Goal: Task Accomplishment & Management: Manage account settings

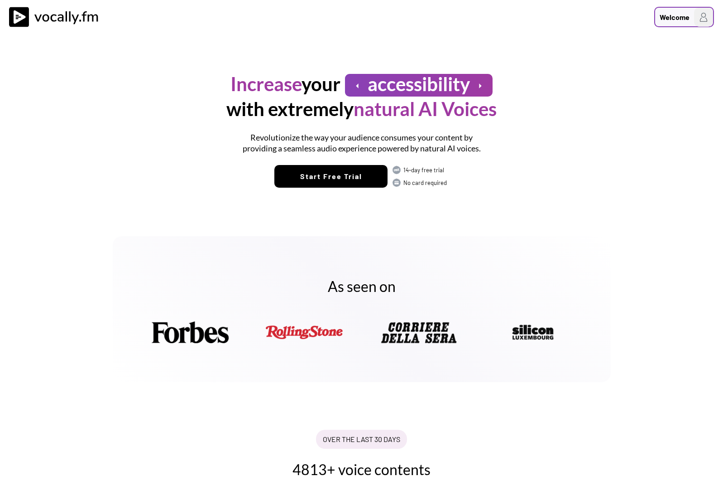
click at [504, 19] on div "Welcome" at bounding box center [675, 17] width 30 height 11
click at [504, 50] on h3 "Login/Signup" at bounding box center [646, 48] width 127 height 11
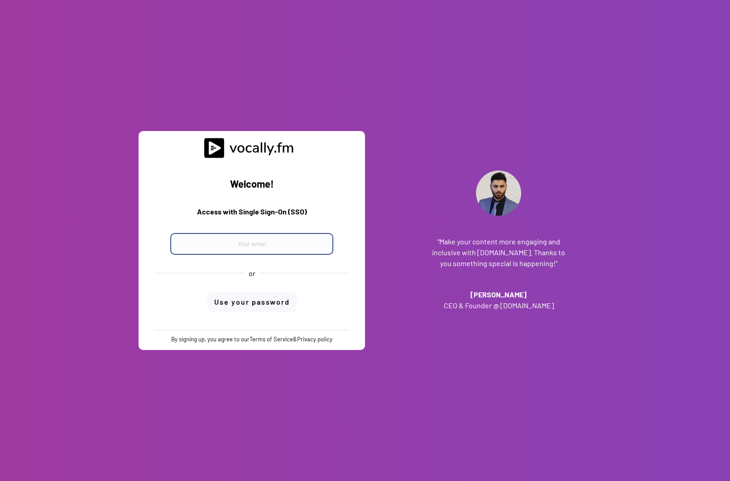
click at [222, 241] on input "email" at bounding box center [251, 244] width 163 height 22
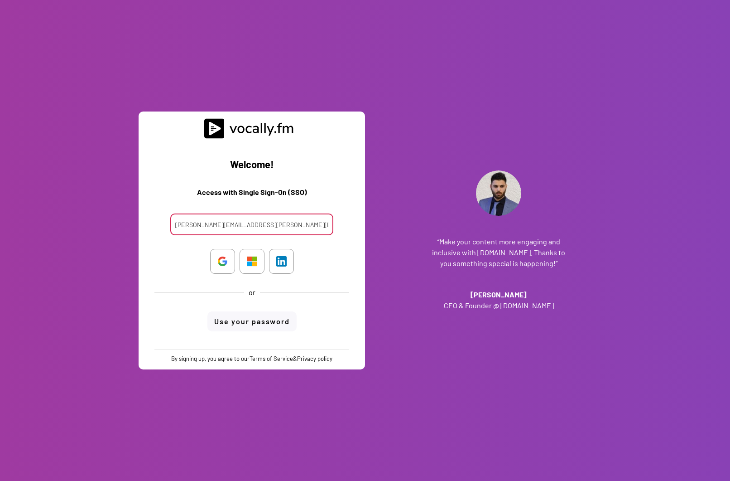
type input "clara.ferrante@external.eni.com"
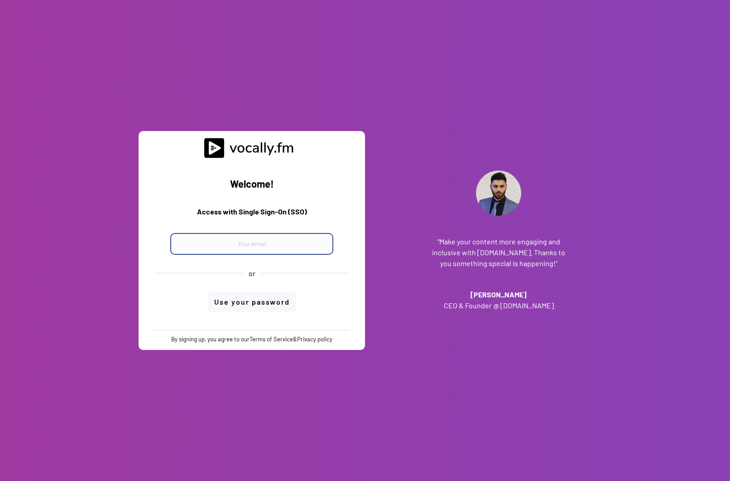
click at [229, 240] on input "email" at bounding box center [251, 244] width 163 height 22
click at [269, 250] on input "email" at bounding box center [251, 244] width 163 height 22
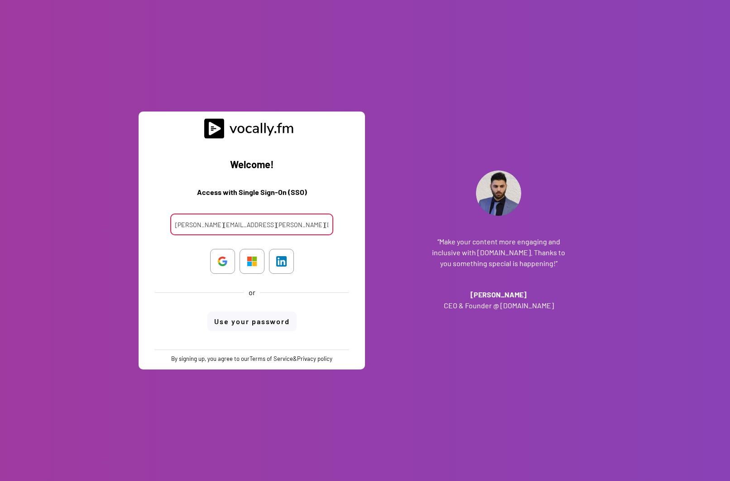
type input "clara.ferrante@external.eni.com"
